Goal: Find specific page/section: Find specific page/section

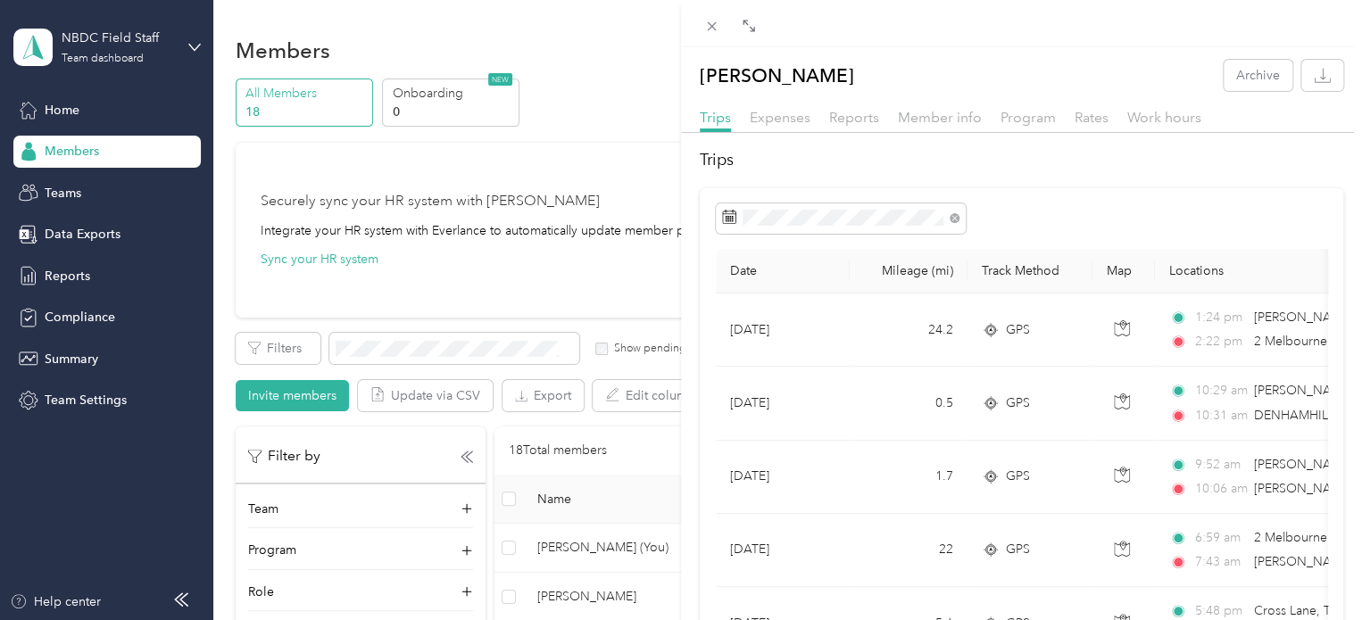
scroll to position [446, 0]
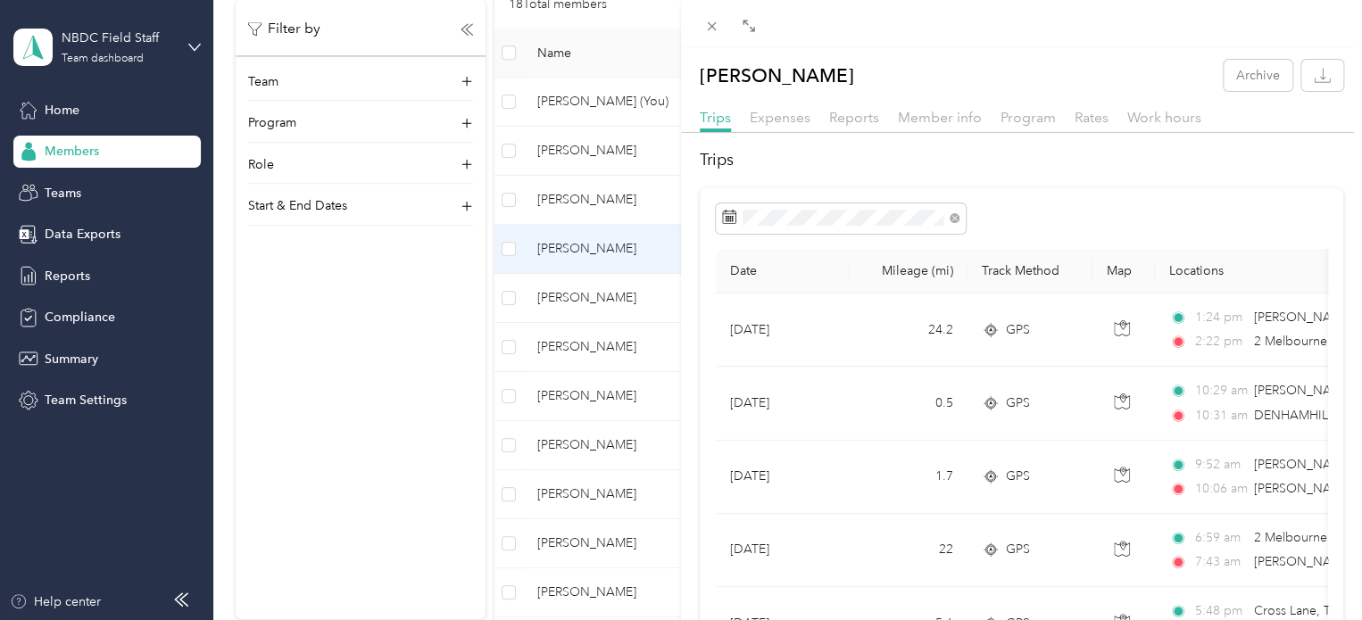
click at [568, 392] on div "[PERSON_NAME] Archive Trips Expenses Reports Member info Program Rates Work hou…" at bounding box center [681, 310] width 1362 height 620
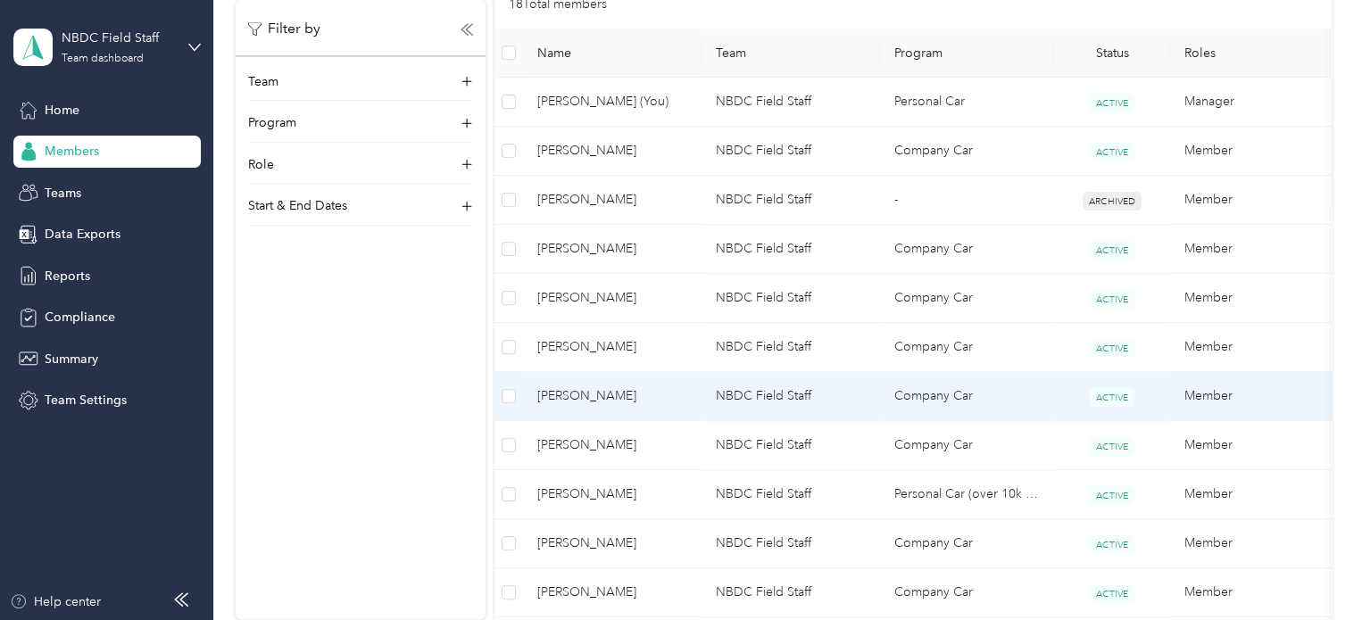
scroll to position [398, 0]
click at [585, 388] on span "[PERSON_NAME]" at bounding box center [612, 398] width 150 height 20
click at [588, 391] on span "[PERSON_NAME]" at bounding box center [612, 398] width 150 height 20
click at [1121, 395] on span "ACTIVE" at bounding box center [1112, 398] width 45 height 19
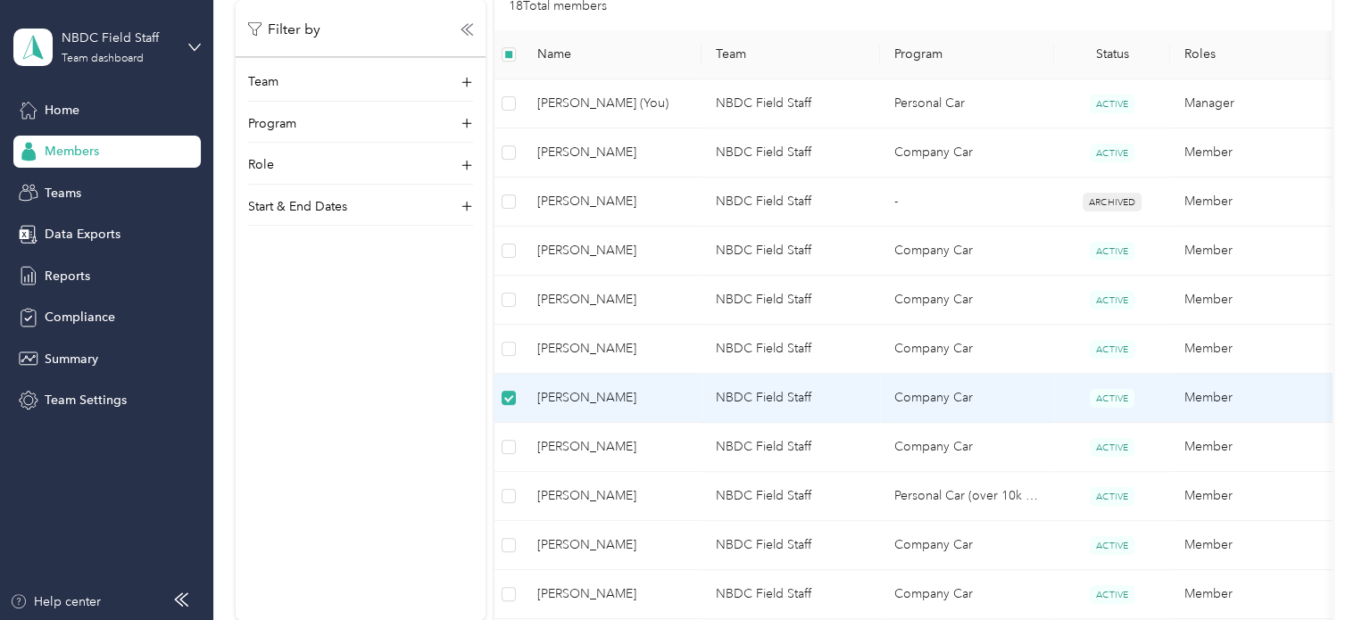
click at [1121, 395] on span "ACTIVE" at bounding box center [1112, 398] width 45 height 19
